Goal: Task Accomplishment & Management: Use online tool/utility

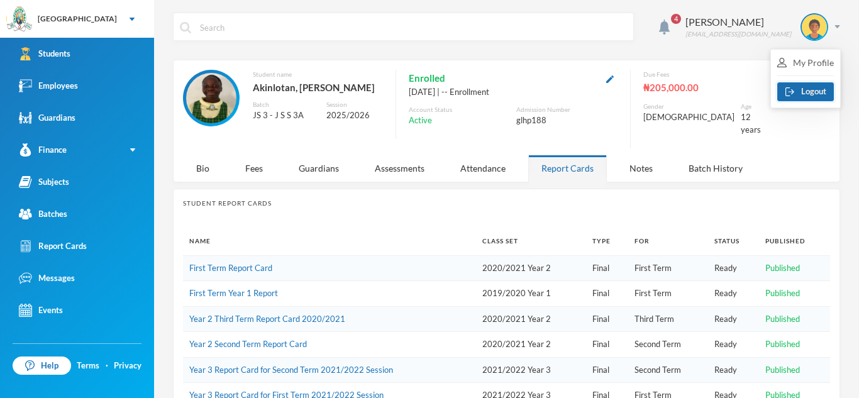
click at [800, 95] on button "Logout" at bounding box center [805, 91] width 57 height 19
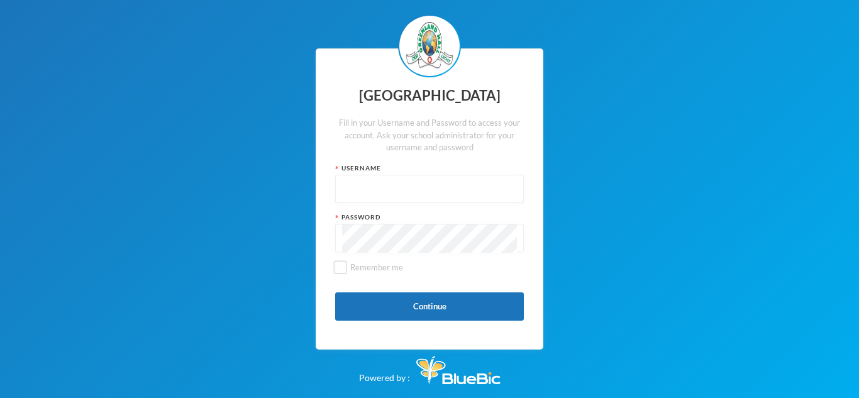
click at [459, 181] on input "text" at bounding box center [429, 189] width 175 height 28
type input "glh25cs25"
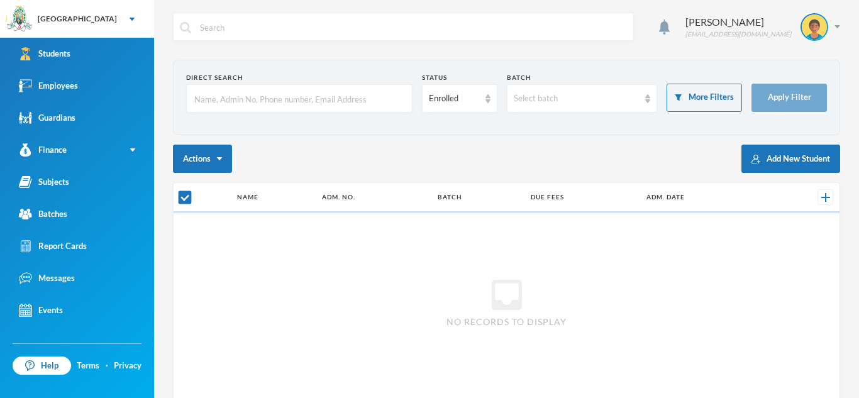
checkbox input "false"
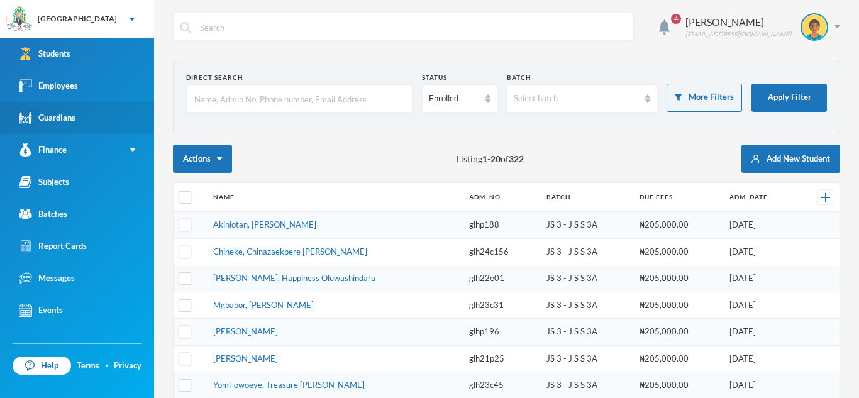
click at [88, 122] on link "Guardians" at bounding box center [77, 118] width 154 height 32
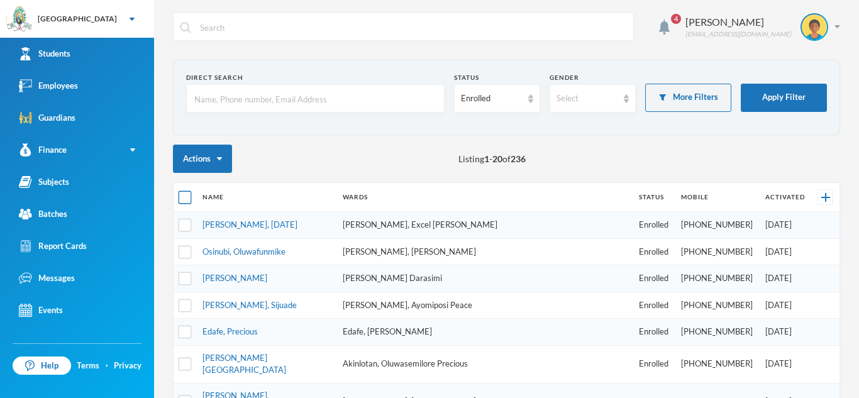
click at [182, 196] on input "checkbox" at bounding box center [185, 197] width 13 height 13
checkbox input "true"
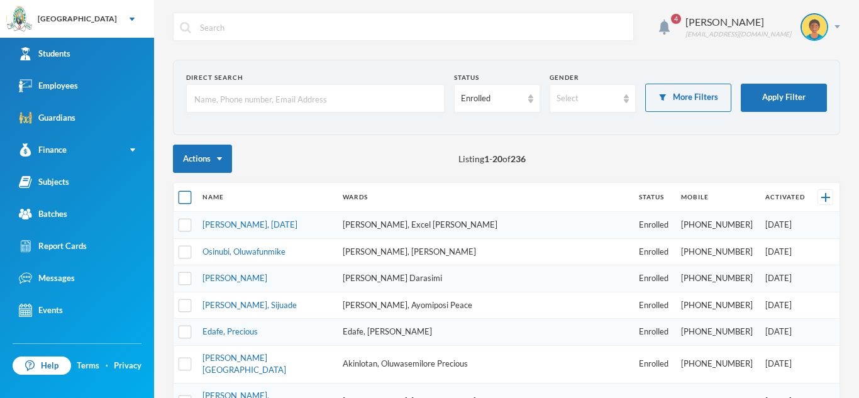
checkbox input "true"
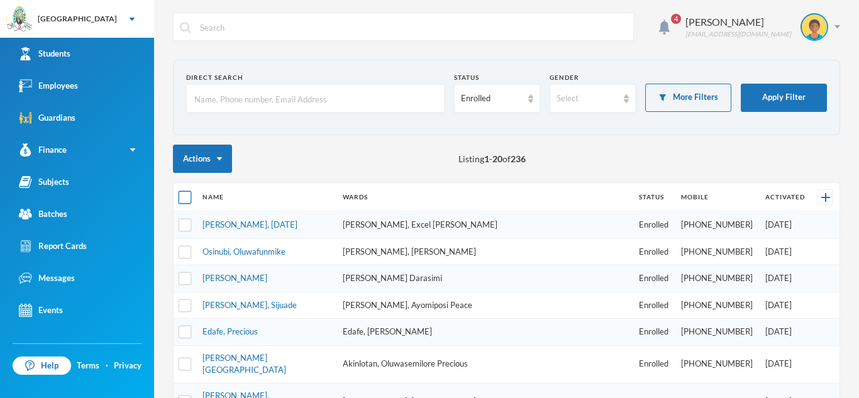
checkbox input "true"
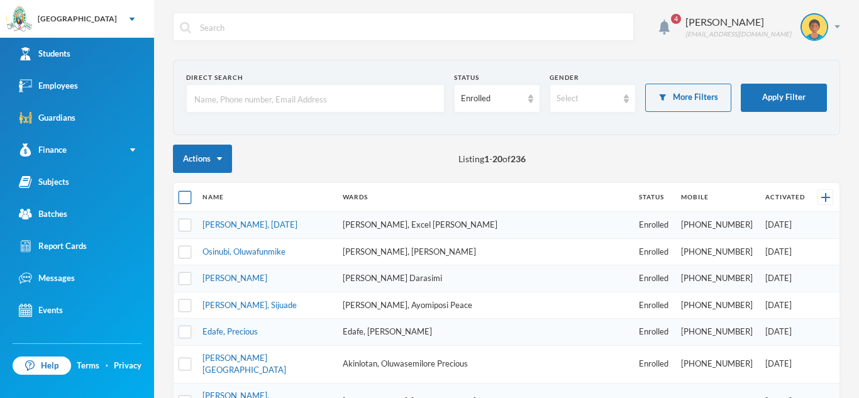
checkbox input "true"
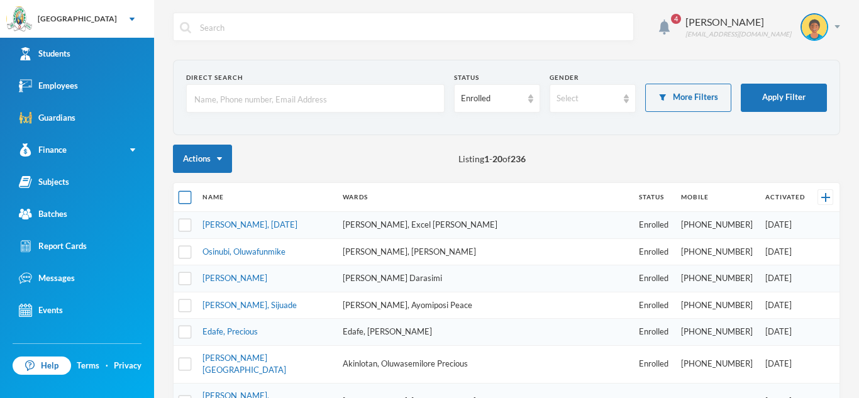
checkbox input "true"
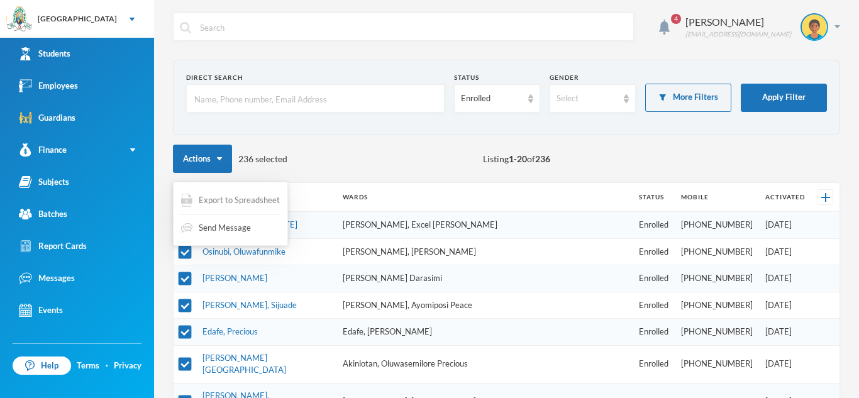
click at [221, 203] on span "Export to Spreadsheet" at bounding box center [239, 200] width 81 height 13
